Goal: Task Accomplishment & Management: Complete application form

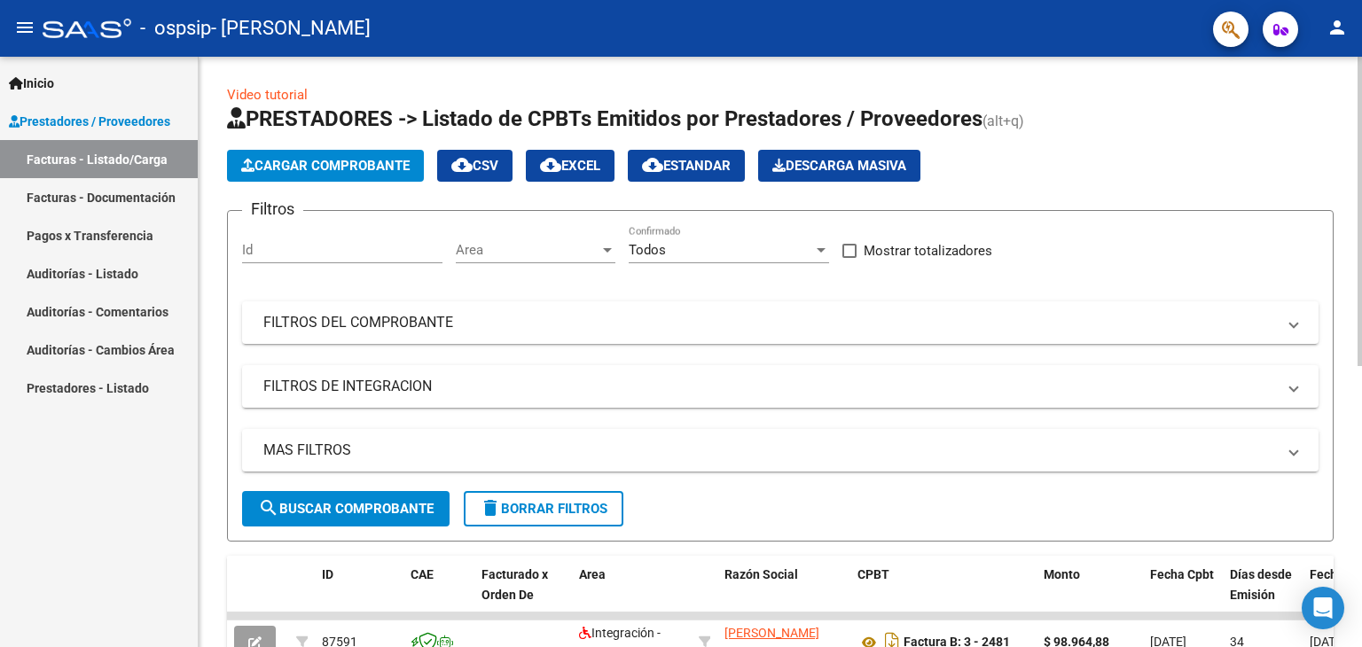
click at [344, 176] on button "Cargar Comprobante" at bounding box center [325, 166] width 197 height 32
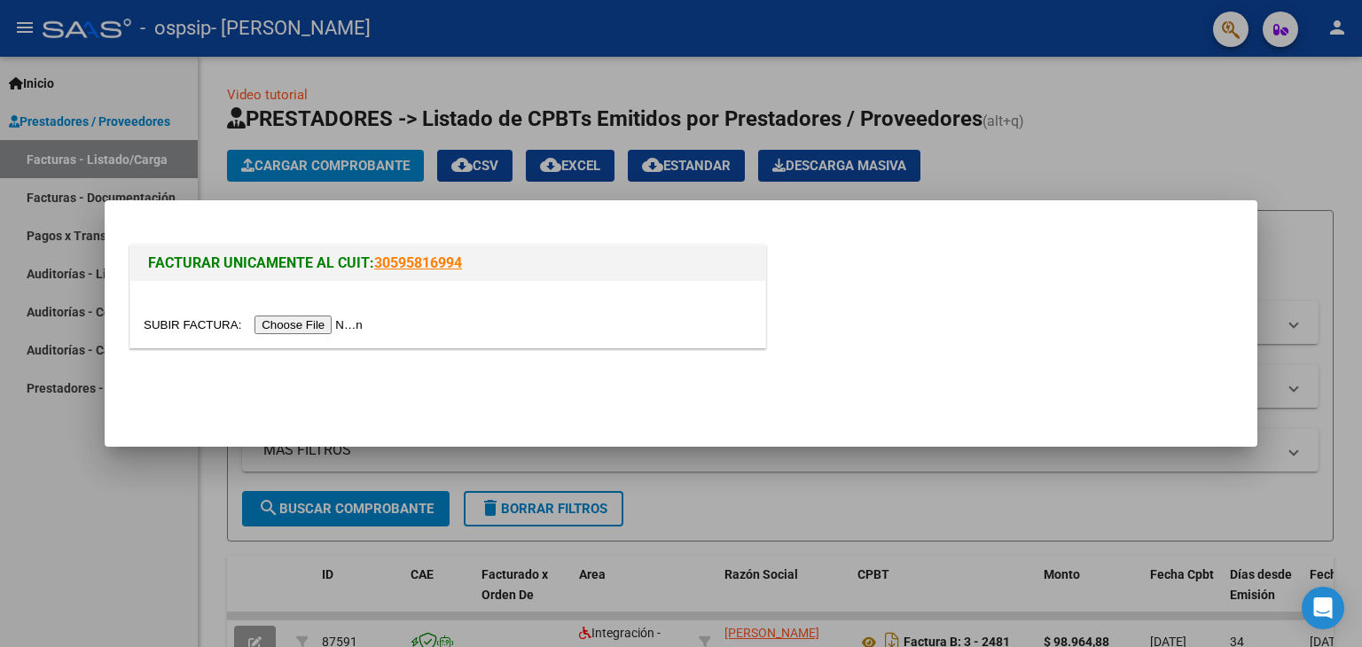
click at [334, 312] on div at bounding box center [447, 314] width 635 height 67
click at [340, 327] on input "file" at bounding box center [256, 325] width 224 height 19
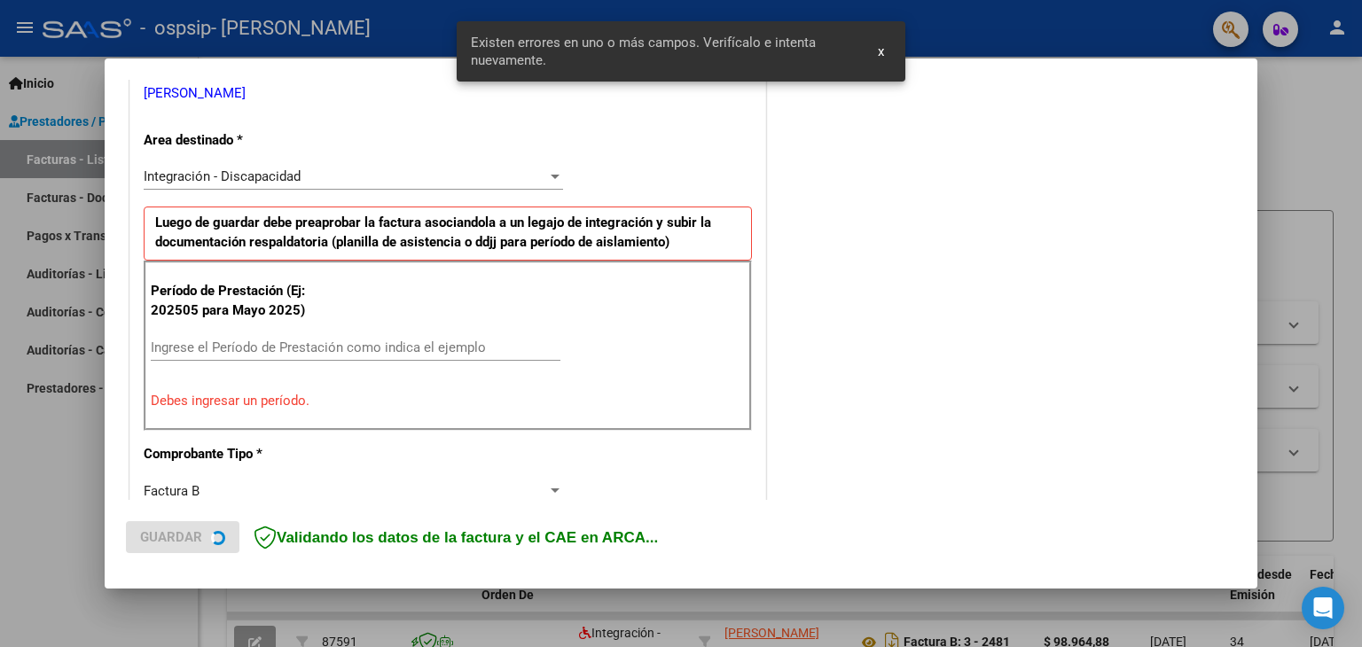
scroll to position [373, 0]
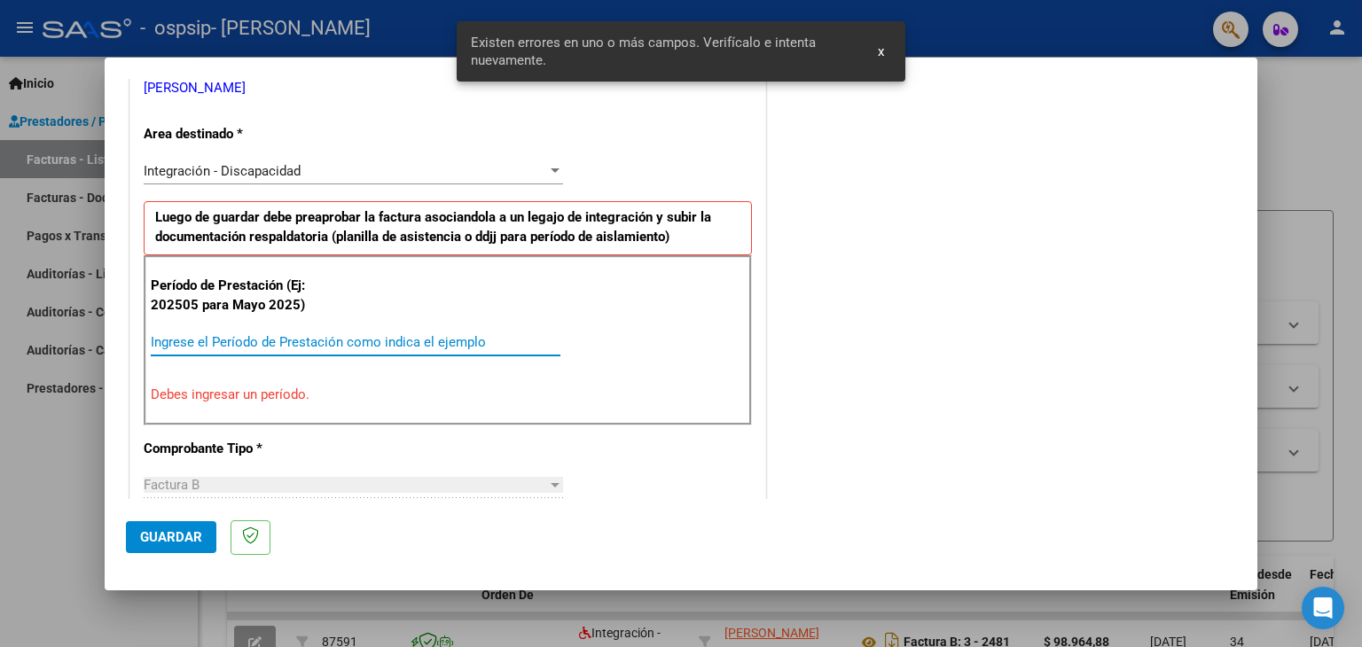
click at [368, 341] on input "Ingrese el Período de Prestación como indica el ejemplo" at bounding box center [356, 342] width 410 height 16
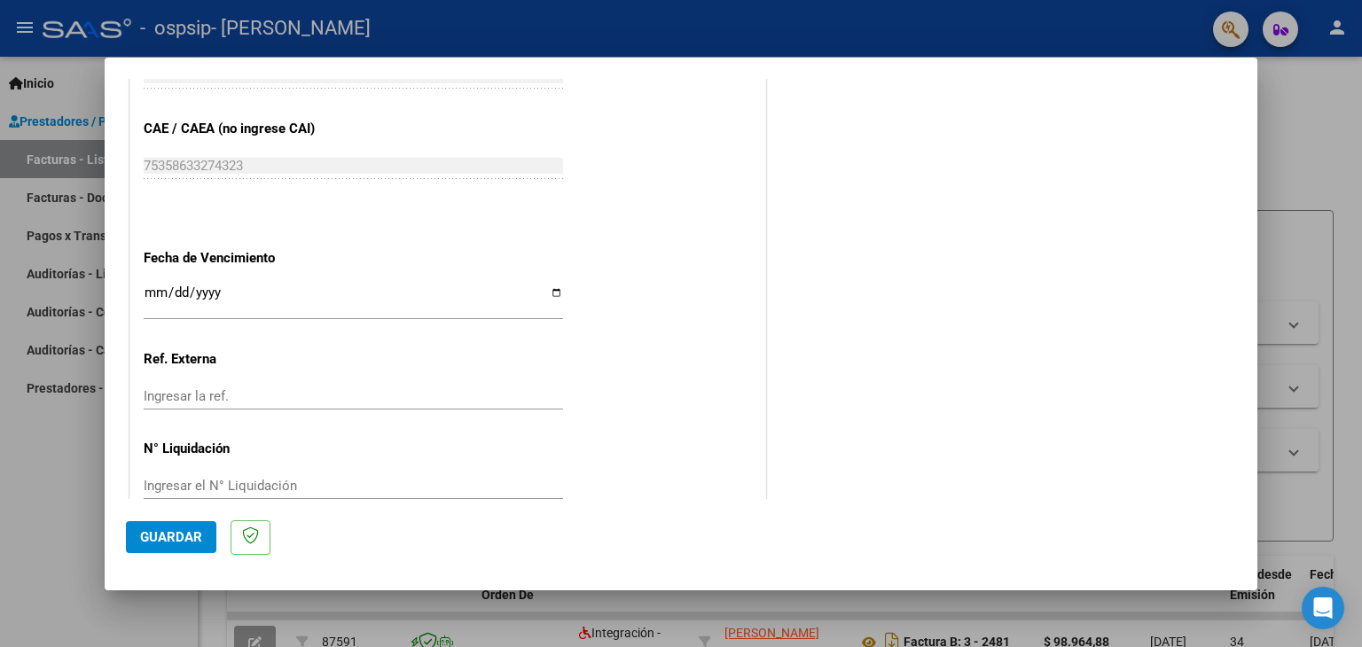
scroll to position [1138, 0]
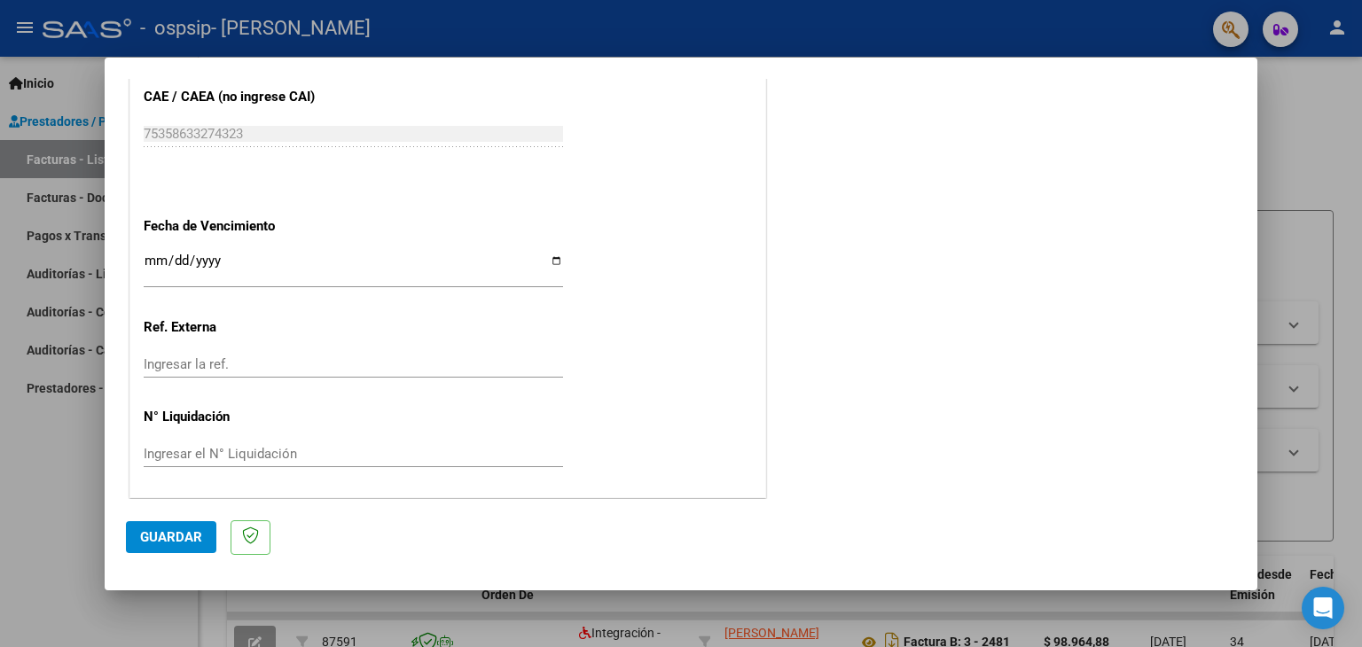
type input "202508"
click at [176, 524] on button "Guardar" at bounding box center [171, 538] width 90 height 32
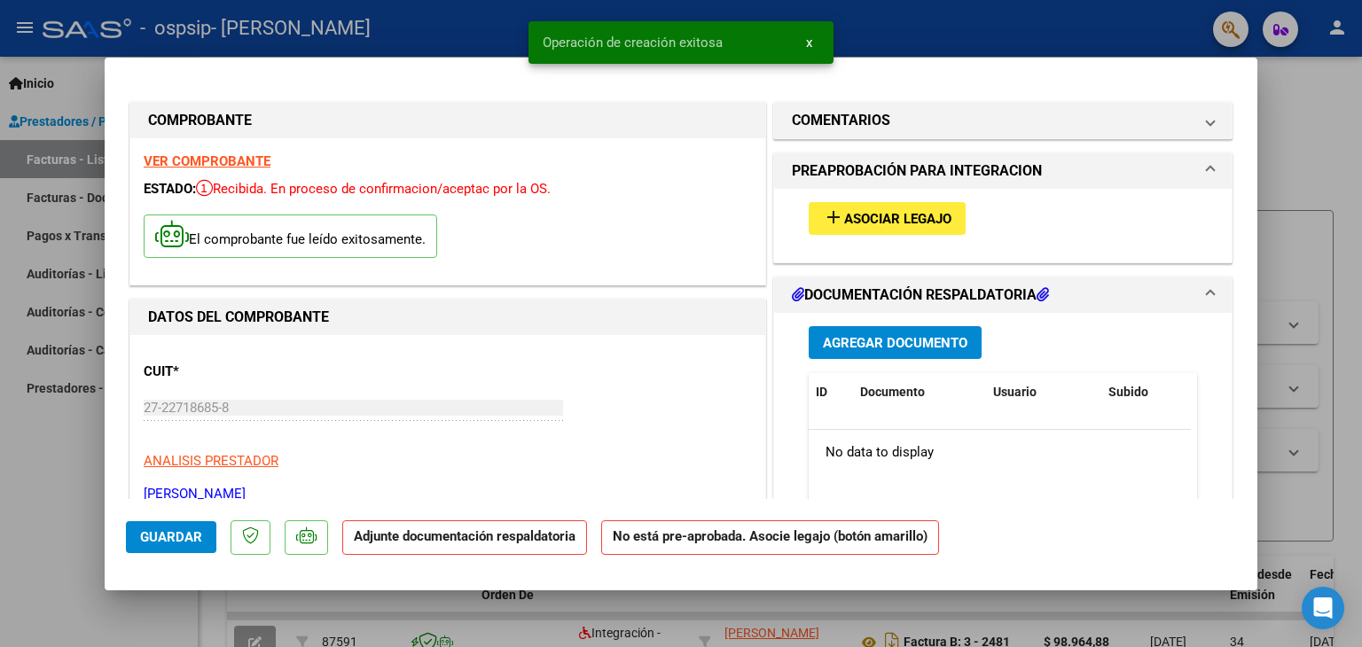
click at [857, 206] on button "add Asociar Legajo" at bounding box center [887, 218] width 157 height 33
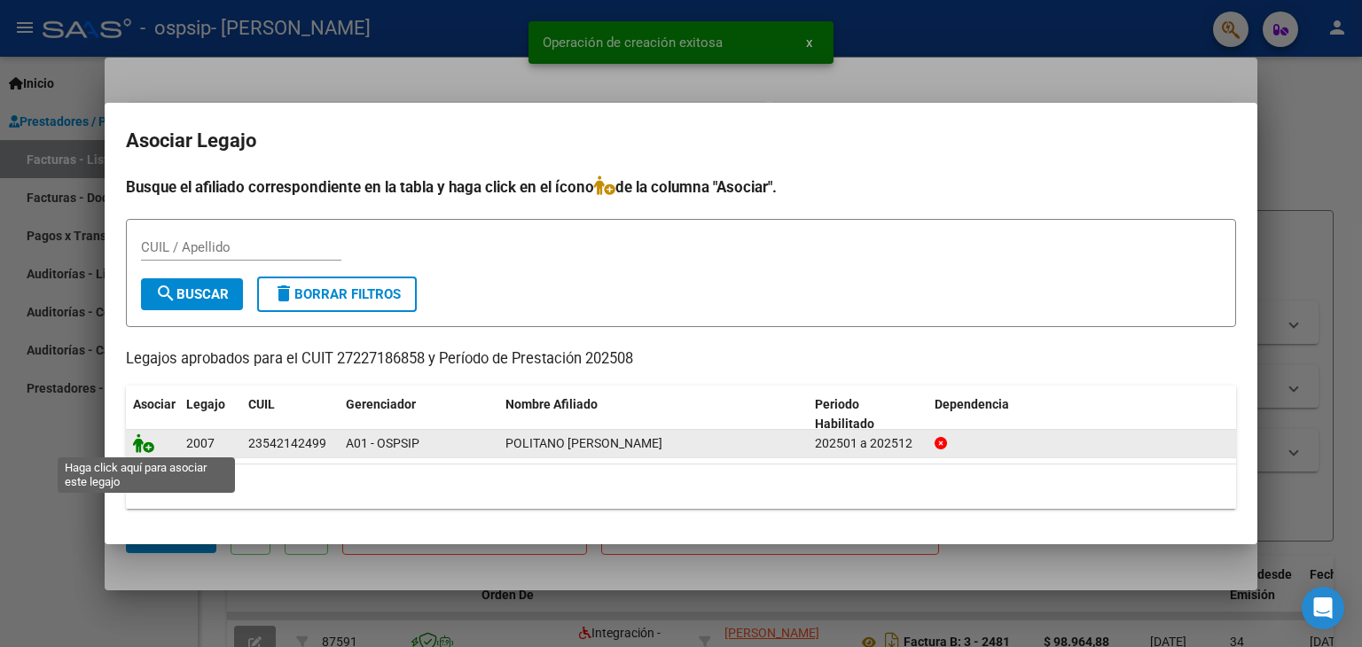
click at [144, 443] on icon at bounding box center [143, 444] width 21 height 20
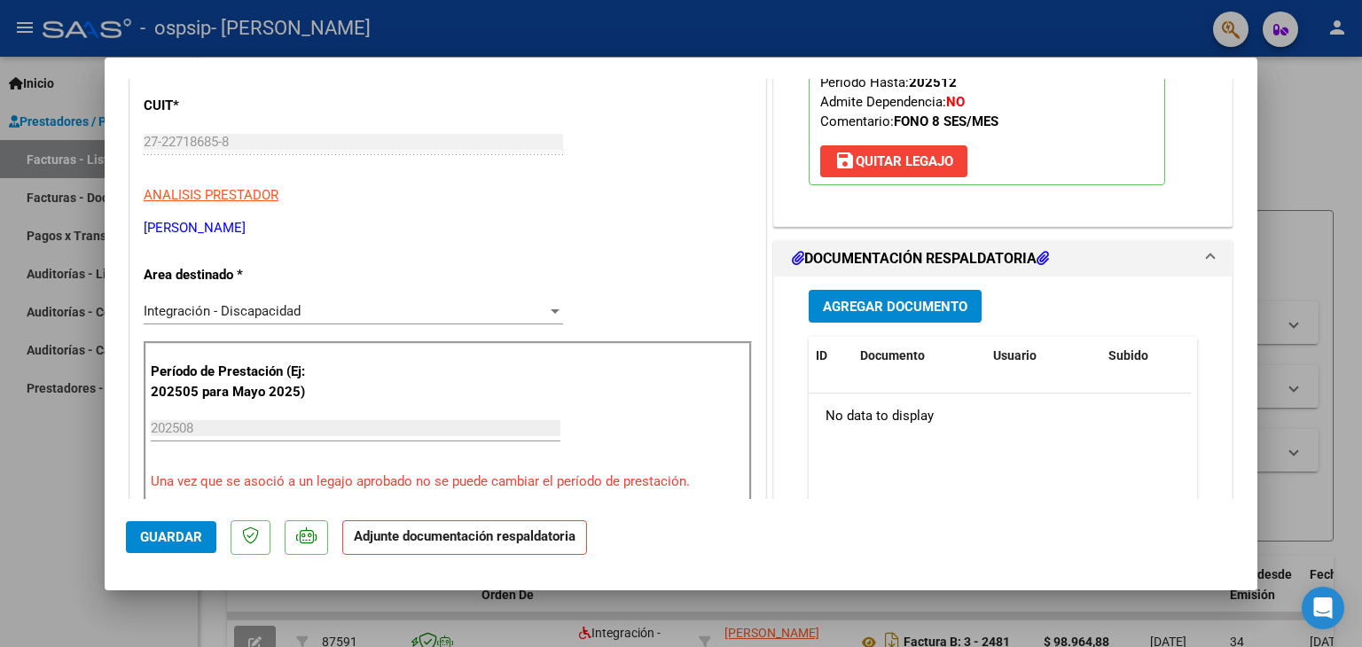
scroll to position [355, 0]
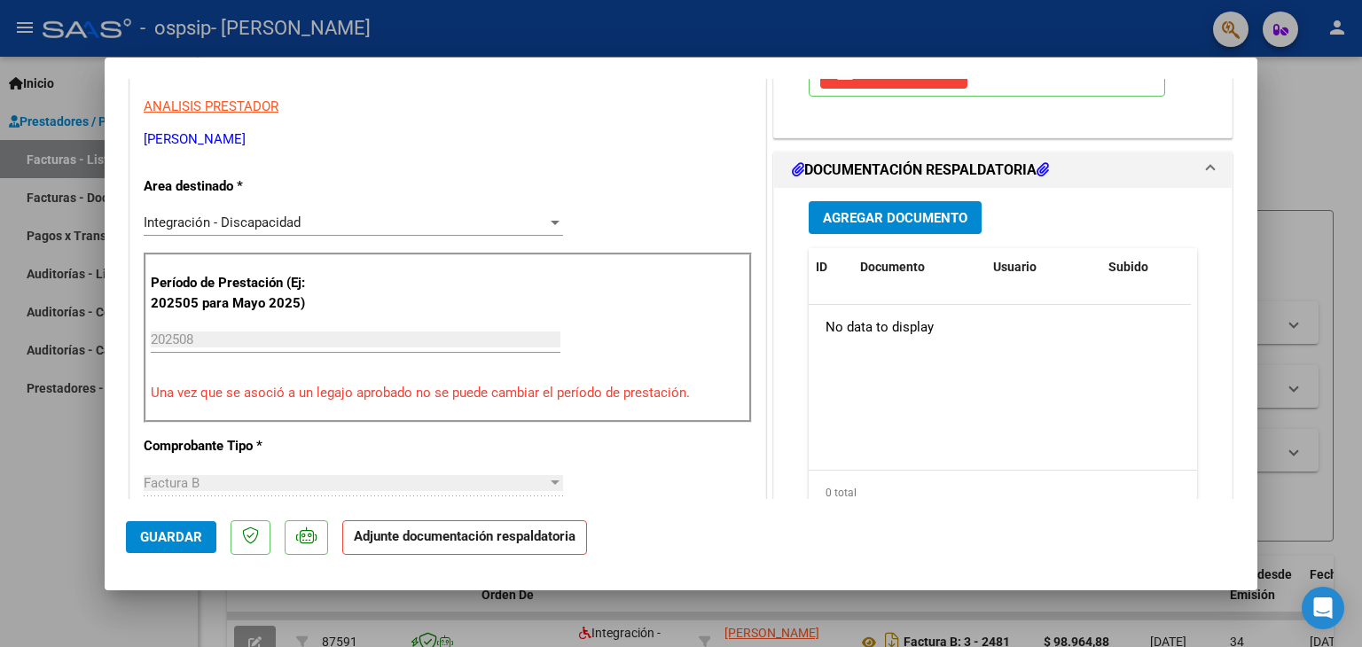
click at [898, 218] on span "Agregar Documento" at bounding box center [895, 218] width 145 height 16
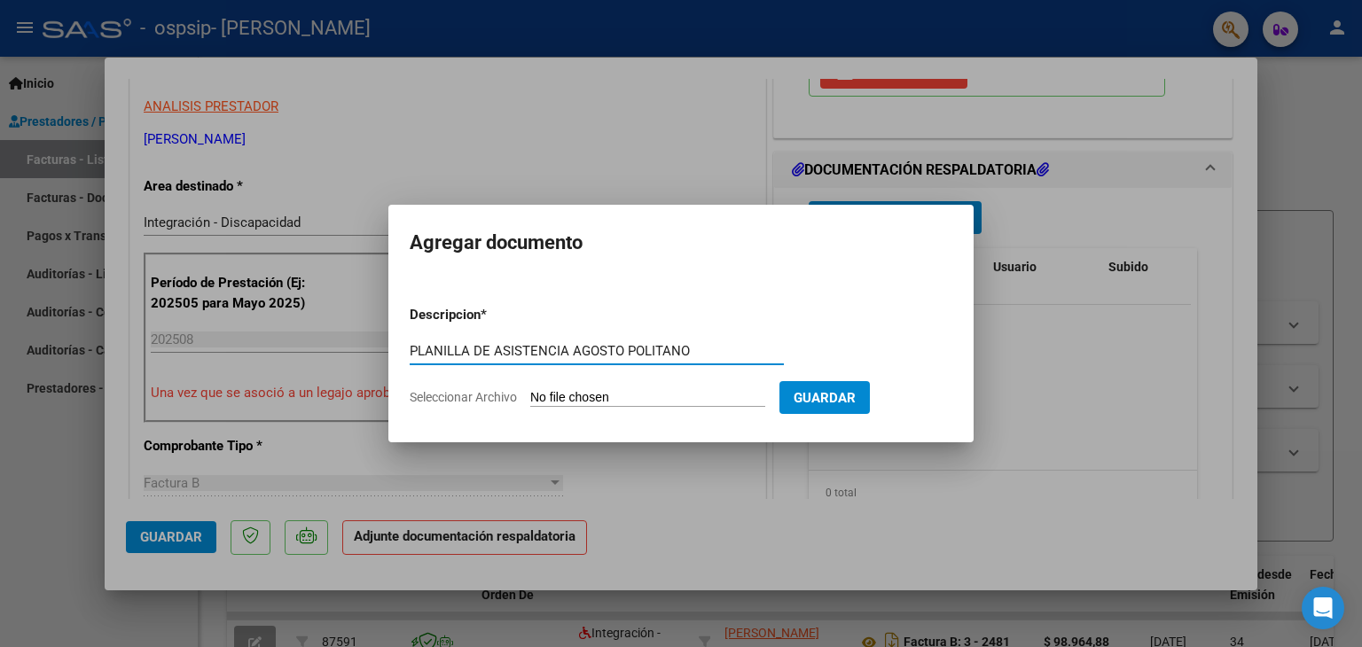
type input "PLANILLA DE ASISTENCIA AGOSTO POLITANO"
click at [624, 392] on input "Seleccionar Archivo" at bounding box center [647, 398] width 235 height 17
type input "C:\fakepath\POLITANO AGOSTO FONO.pdf"
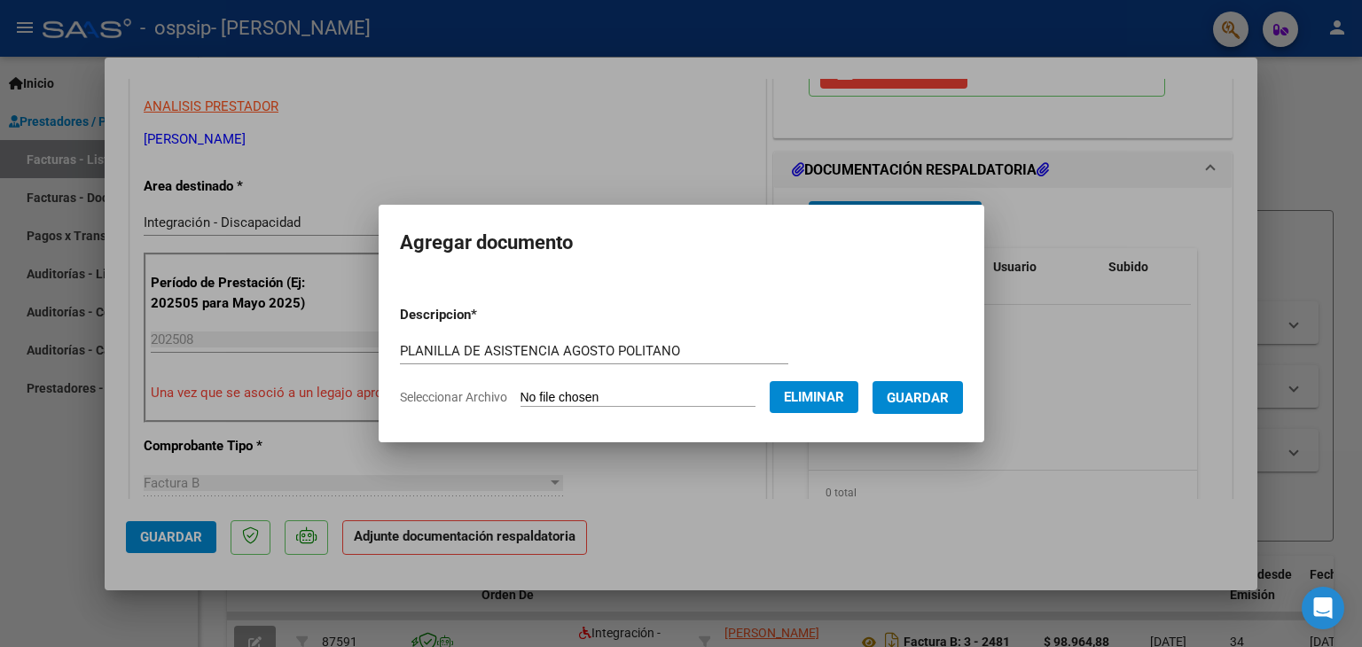
click at [949, 390] on span "Guardar" at bounding box center [918, 398] width 62 height 16
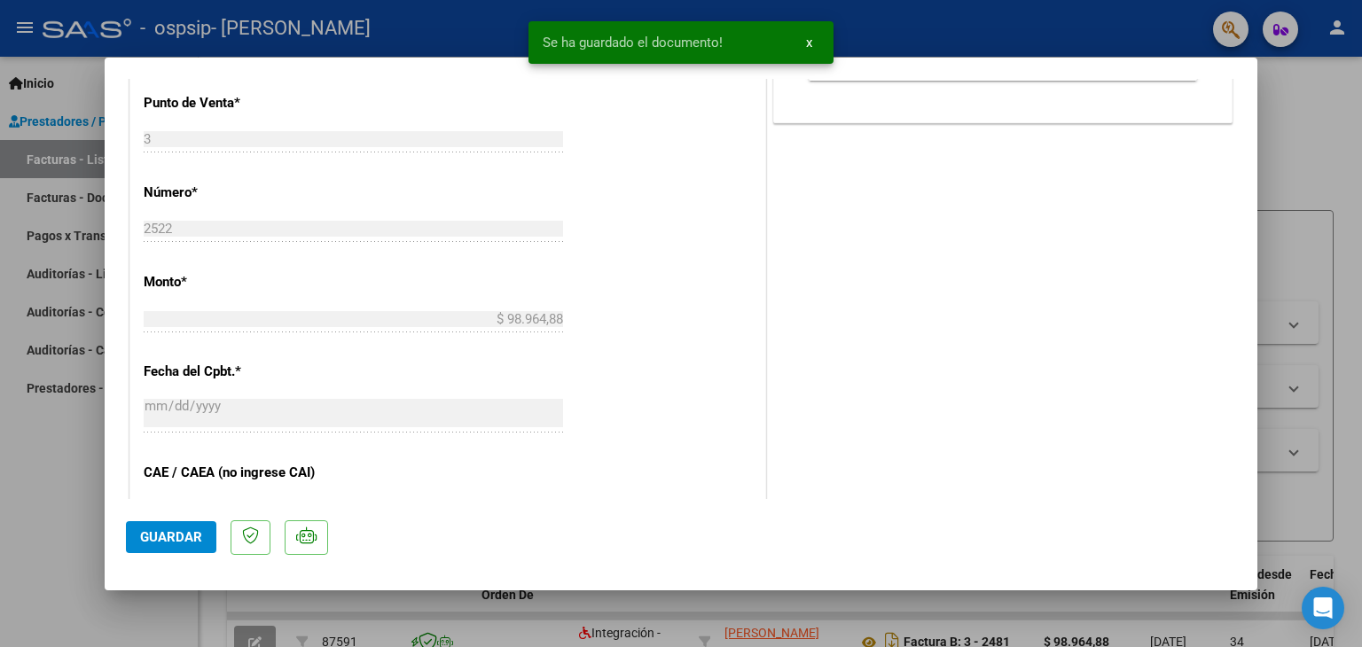
scroll to position [798, 0]
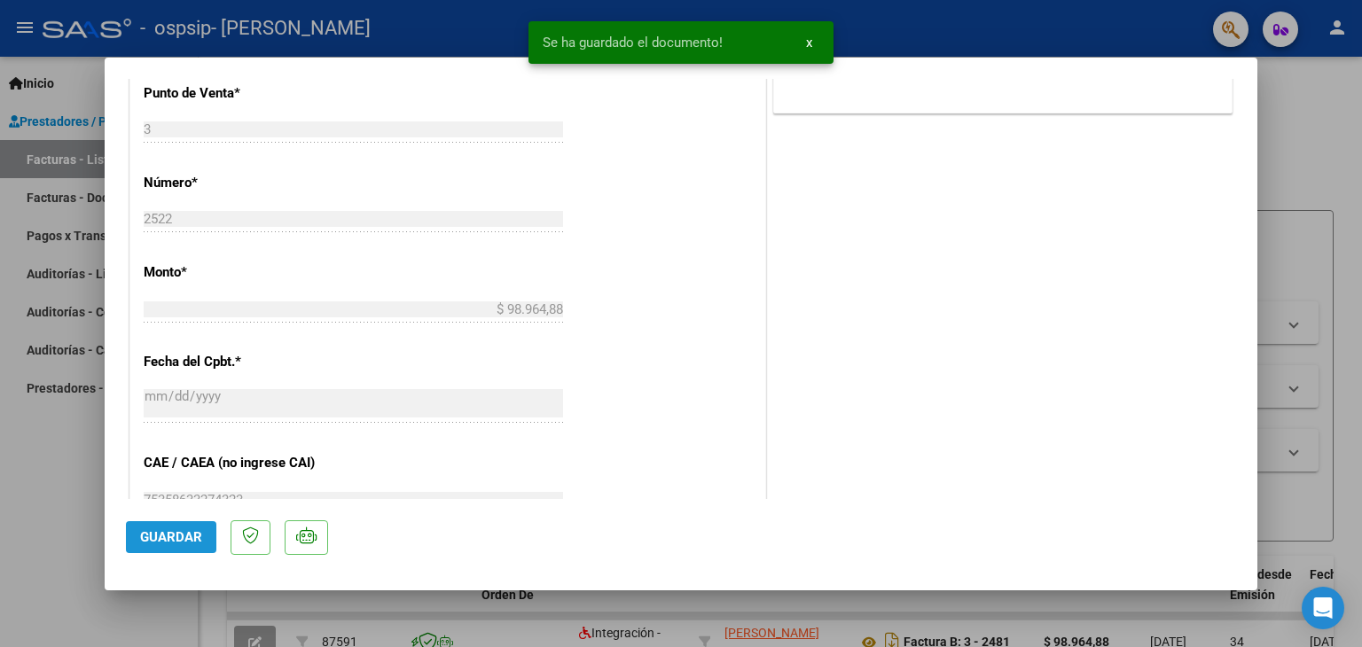
click at [193, 536] on span "Guardar" at bounding box center [171, 538] width 62 height 16
click at [57, 508] on div at bounding box center [681, 323] width 1362 height 647
type input "$ 0,00"
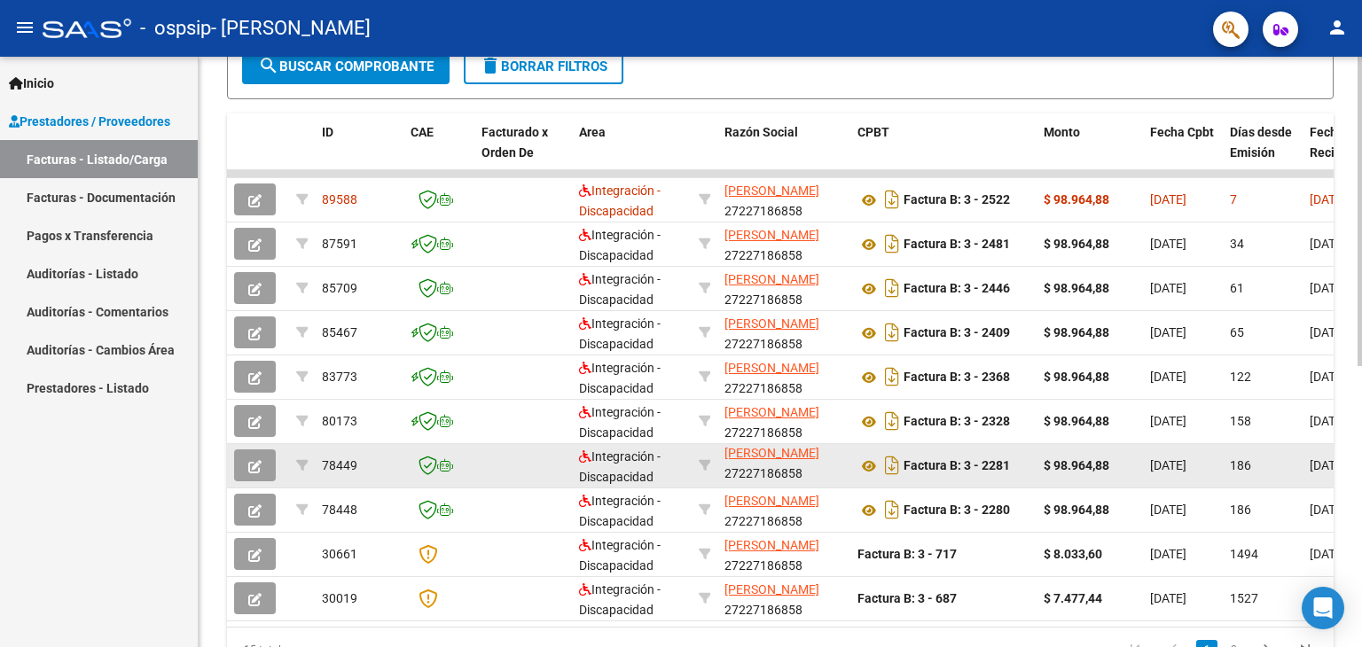
scroll to position [443, 0]
